Goal: Find specific page/section: Find specific page/section

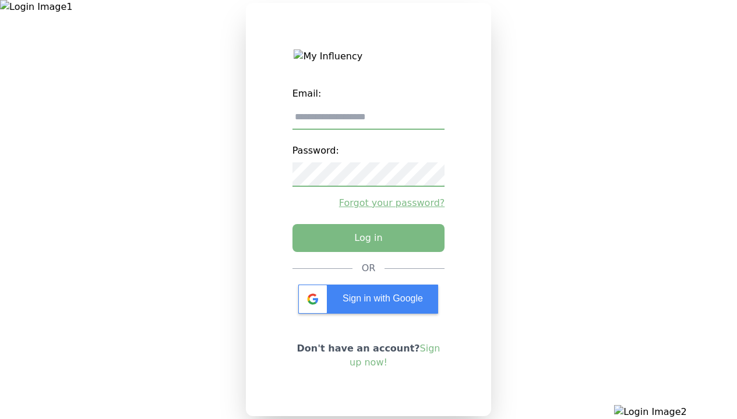
click at [368, 122] on input "email" at bounding box center [368, 117] width 153 height 24
type input "**********"
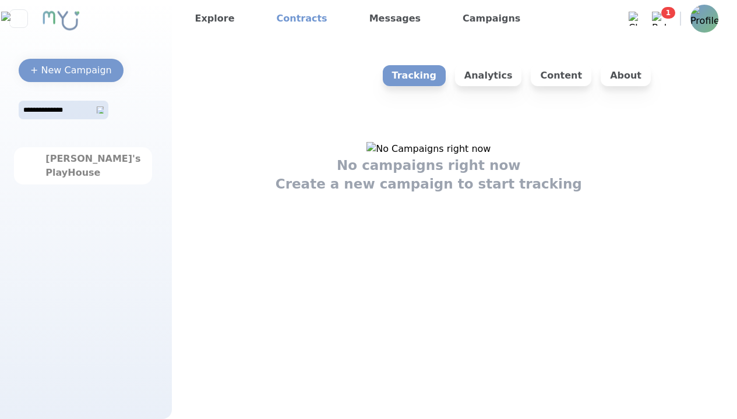
click at [293, 19] on link "Contracts" at bounding box center [302, 18] width 60 height 19
